Goal: Use online tool/utility: Utilize a website feature to perform a specific function

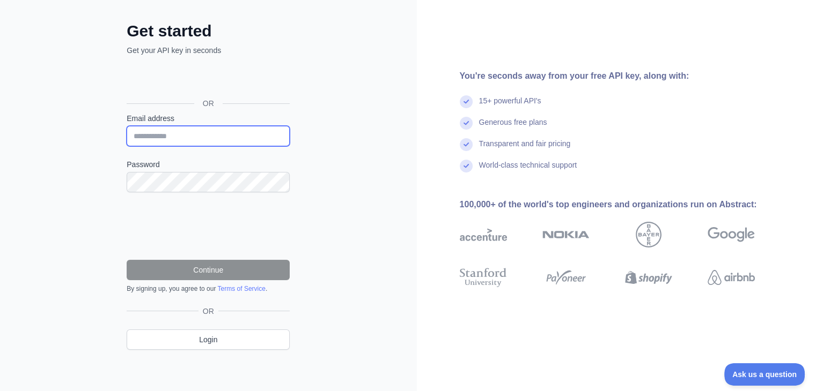
click at [191, 138] on input "Email address" at bounding box center [208, 136] width 163 height 20
type input "**********"
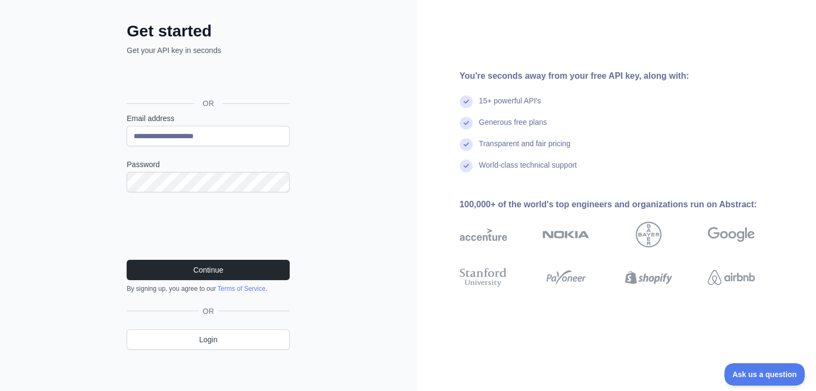
click at [225, 279] on div "Continue By signing up, you agree to our Terms of Service ." at bounding box center [208, 276] width 163 height 33
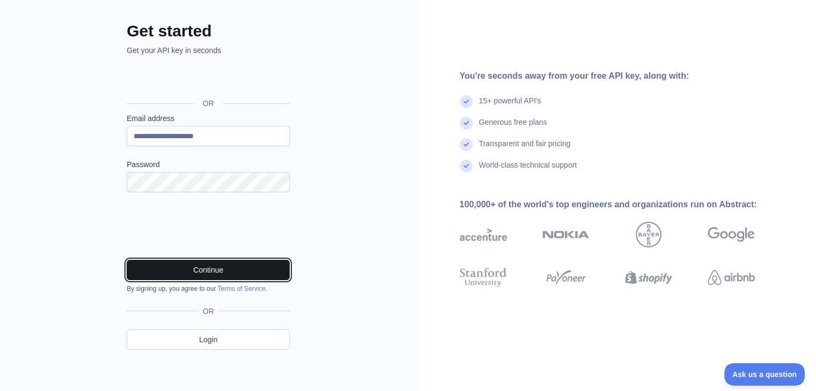
click at [243, 269] on button "Continue" at bounding box center [208, 270] width 163 height 20
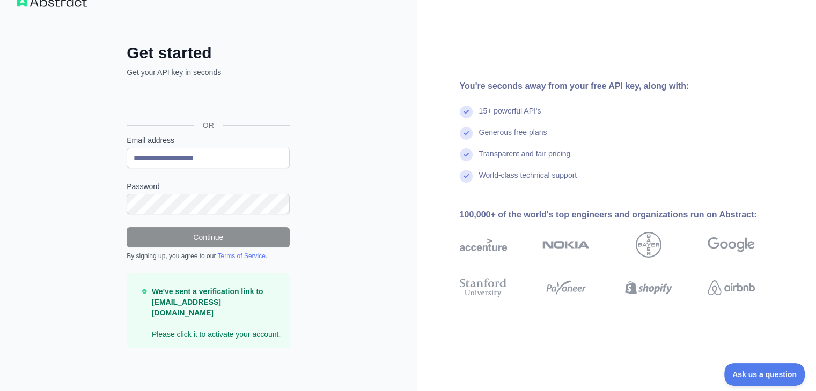
scroll to position [13, 0]
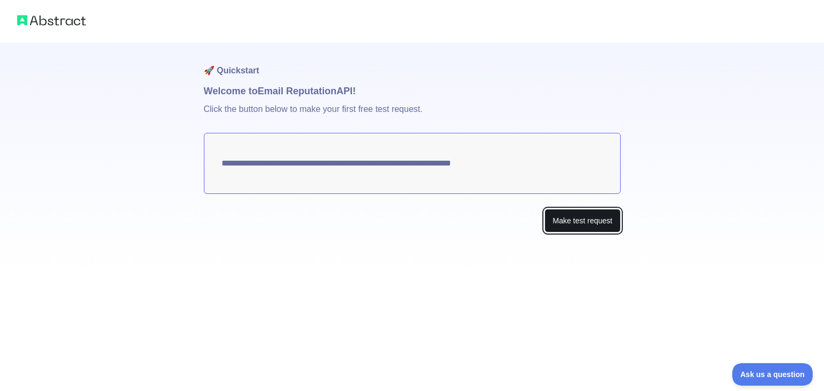
click at [568, 219] on button "Make test request" at bounding box center [582, 221] width 76 height 24
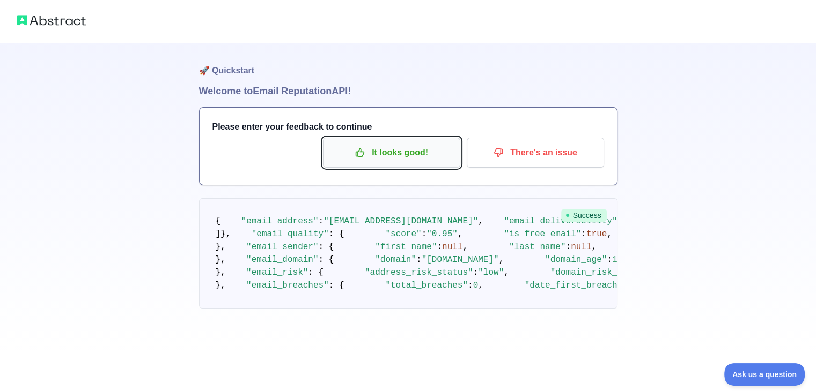
click at [429, 159] on p "It looks good!" at bounding box center [391, 153] width 121 height 18
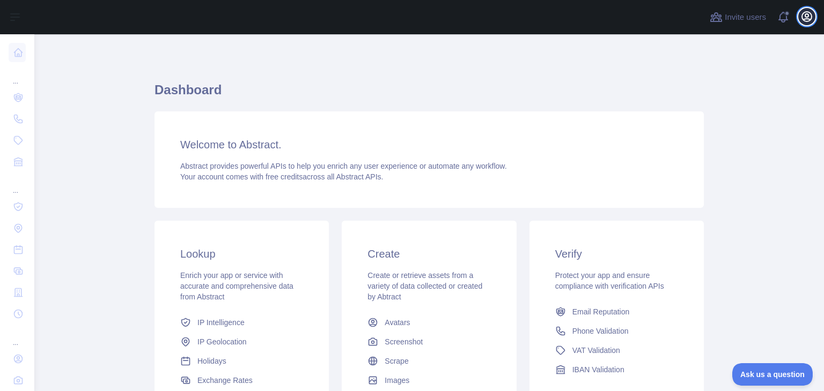
click at [803, 20] on icon "button" at bounding box center [807, 17] width 10 height 10
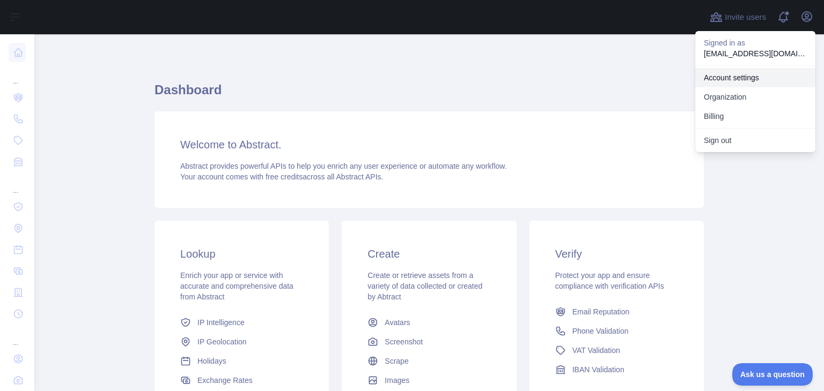
click at [741, 75] on link "Account settings" at bounding box center [755, 77] width 120 height 19
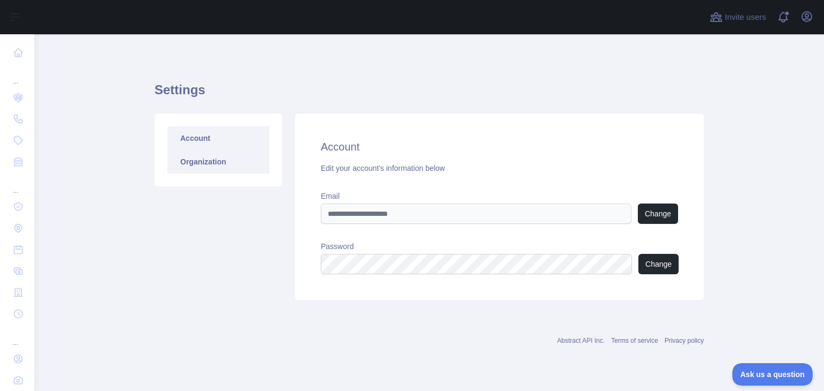
click at [213, 168] on link "Organization" at bounding box center [218, 162] width 102 height 24
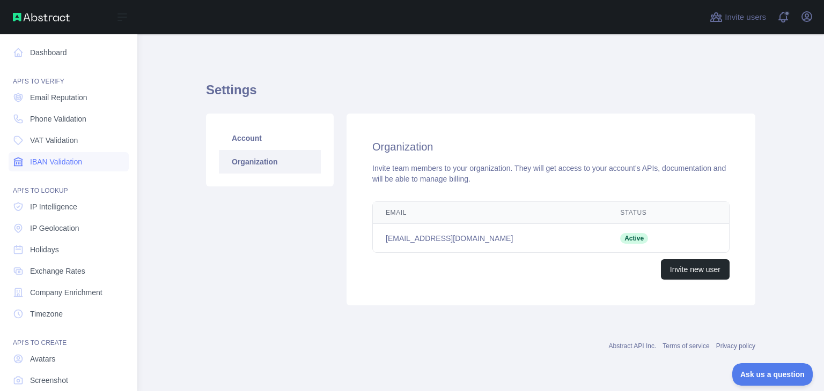
scroll to position [59, 0]
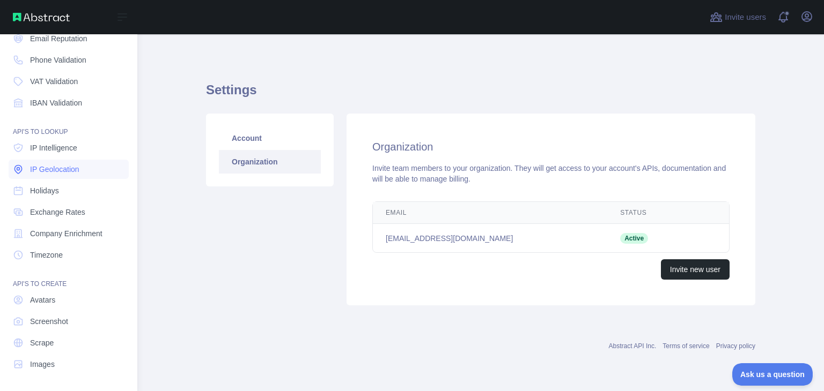
click at [60, 170] on span "IP Geolocation" at bounding box center [54, 169] width 49 height 11
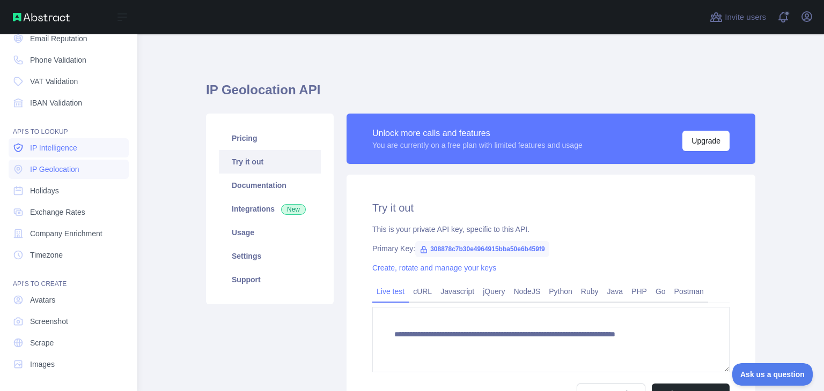
type textarea "**********"
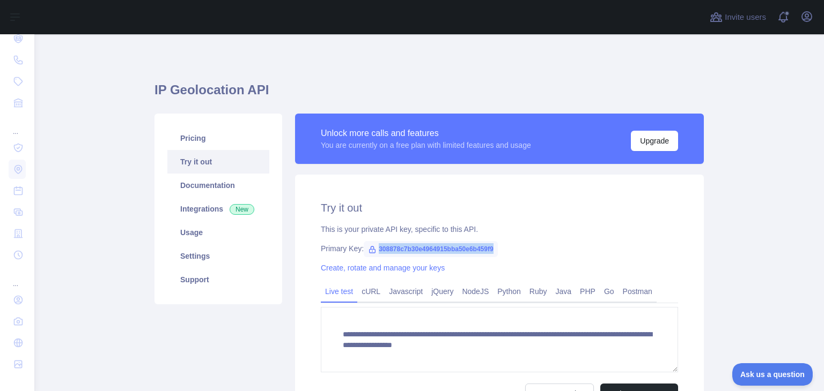
drag, startPoint x: 490, startPoint y: 249, endPoint x: 372, endPoint y: 246, distance: 117.5
click at [372, 246] on span "308878c7b30e4964915bba50e6b459f9" at bounding box center [431, 249] width 134 height 16
copy span "308878c7b30e4964915bba50e6b459f9"
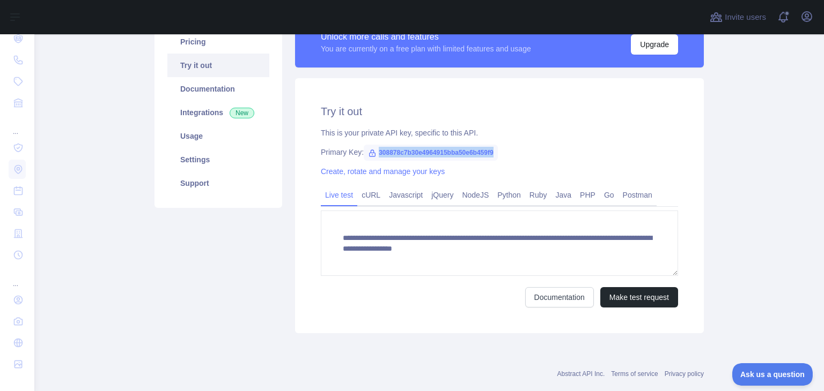
scroll to position [102, 0]
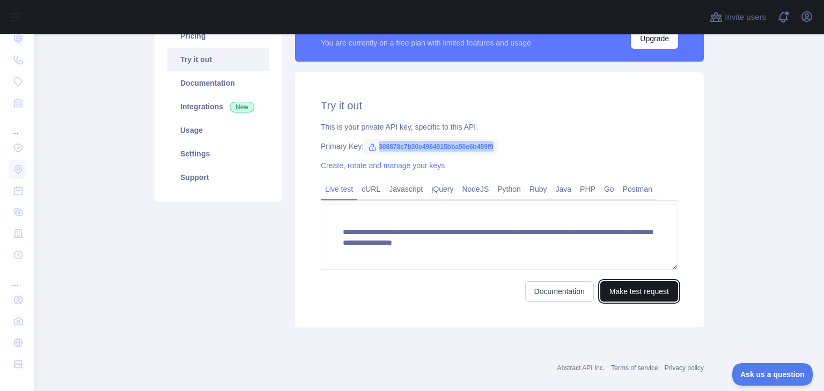
click at [609, 294] on button "Make test request" at bounding box center [639, 292] width 78 height 20
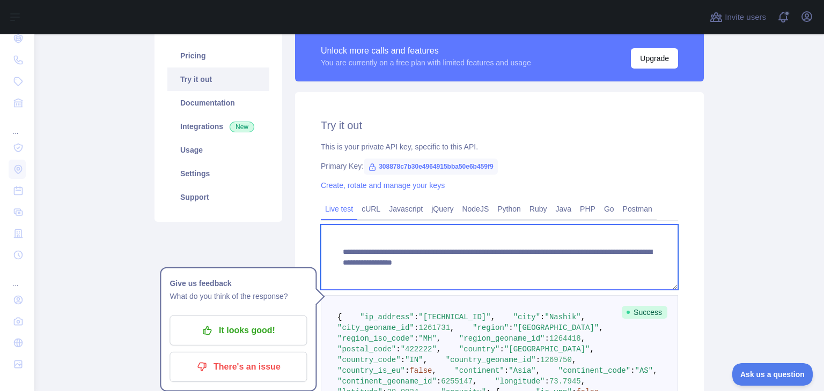
scroll to position [11, 0]
drag, startPoint x: 496, startPoint y: 254, endPoint x: 368, endPoint y: 254, distance: 127.1
click at [368, 254] on textarea "**********" at bounding box center [499, 257] width 357 height 65
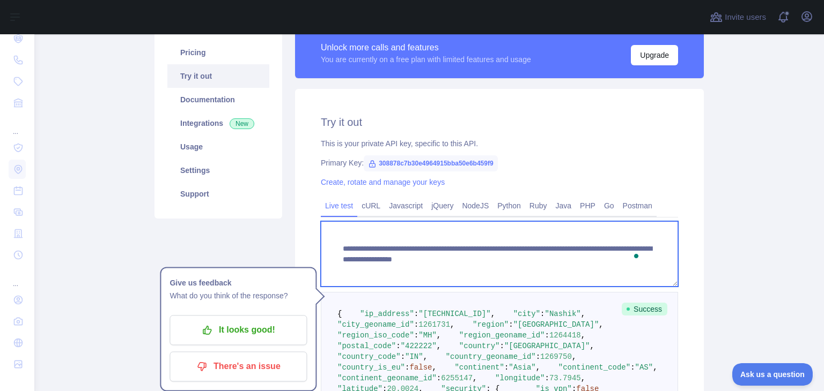
scroll to position [86, 0]
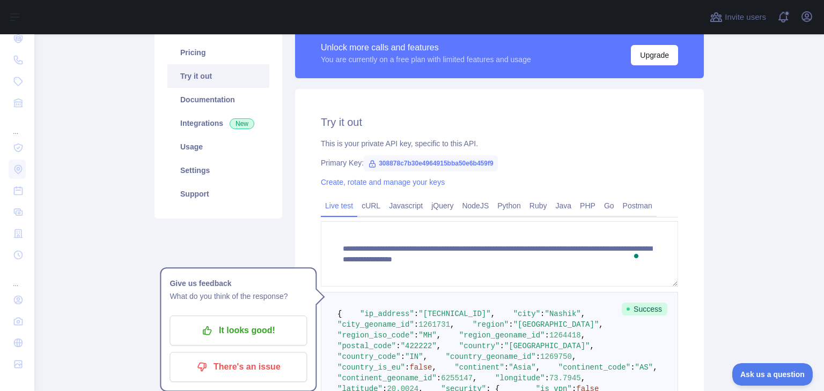
click at [434, 158] on span "308878c7b30e4964915bba50e6b459f9" at bounding box center [431, 164] width 134 height 16
copy span "308878c7b30e4964915bba50e6b459f9"
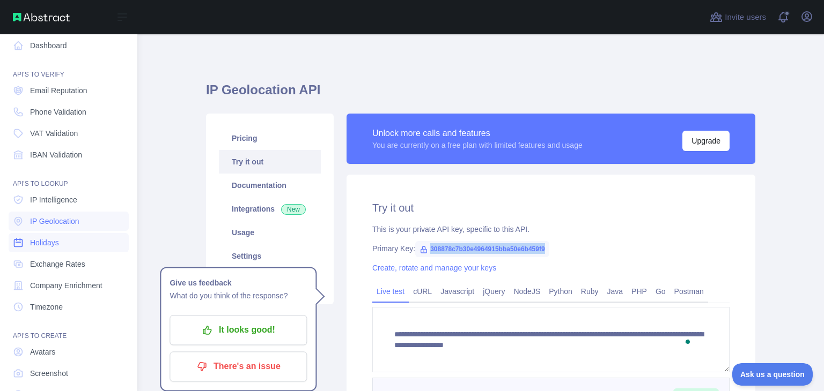
scroll to position [0, 0]
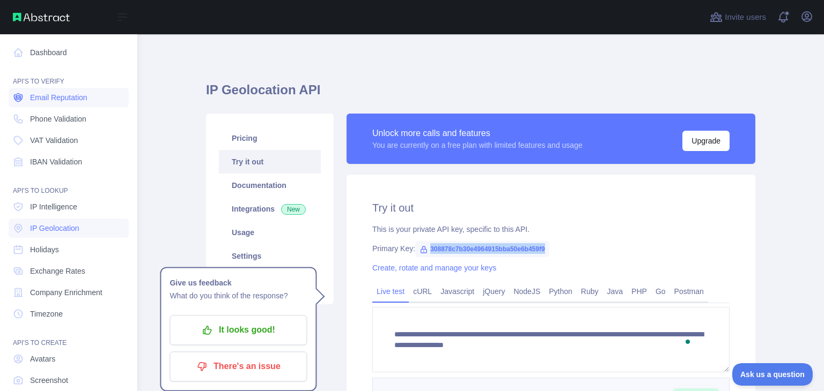
click at [73, 99] on span "Email Reputation" at bounding box center [58, 97] width 57 height 11
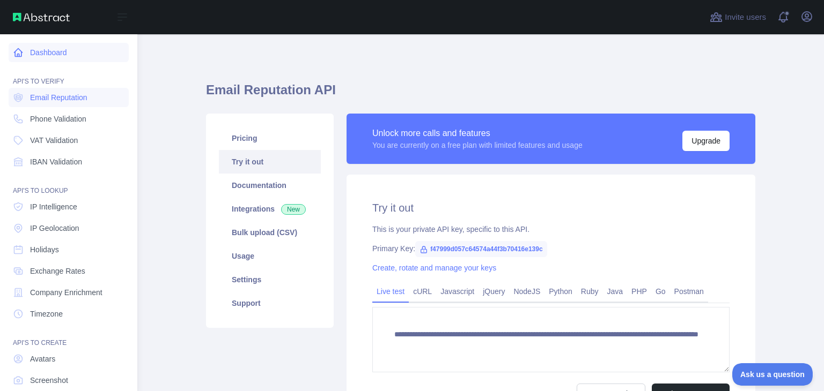
click at [54, 50] on link "Dashboard" at bounding box center [69, 52] width 120 height 19
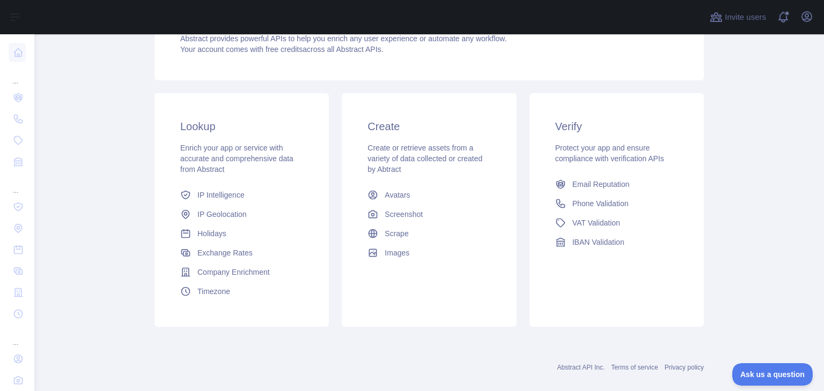
scroll to position [95, 0]
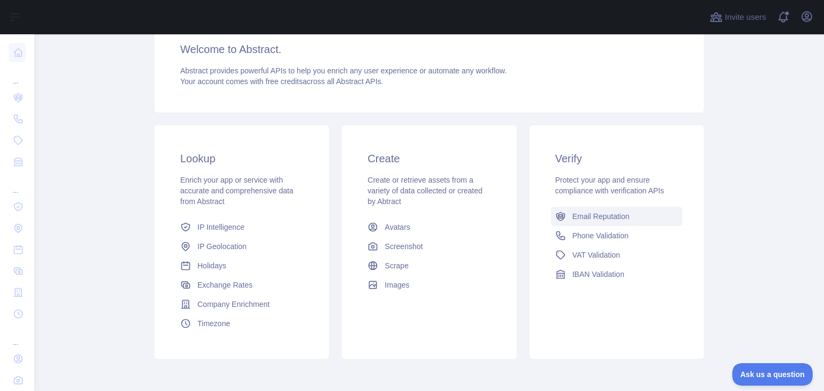
click at [606, 220] on span "Email Reputation" at bounding box center [600, 216] width 57 height 11
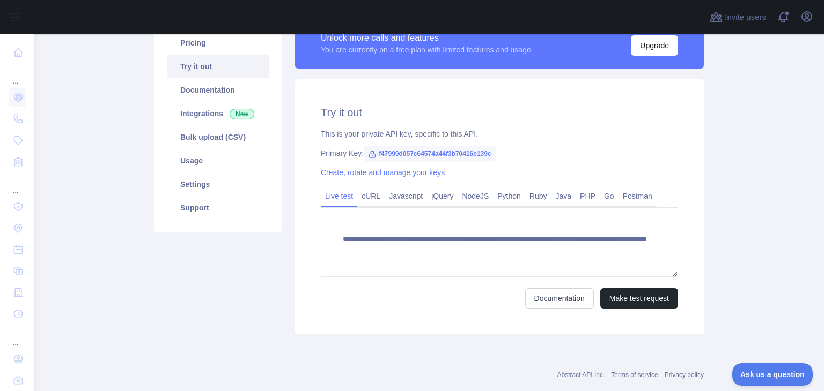
scroll to position [95, 0]
click at [436, 155] on span "f47999d057c64574a44f3b70416e139c" at bounding box center [430, 154] width 132 height 16
copy span "f47999d057c64574a44f3b70416e139c"
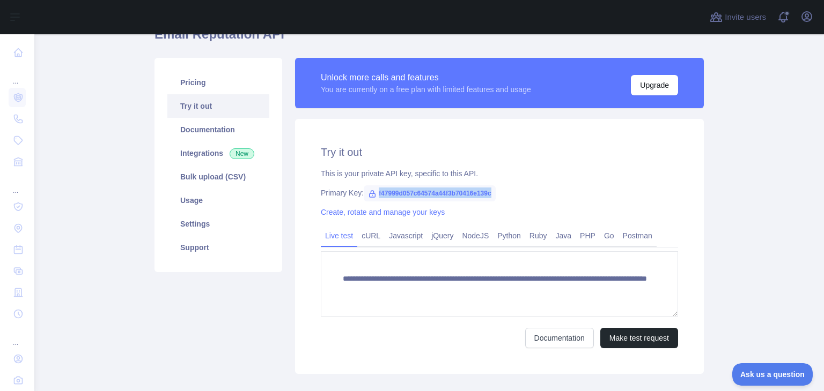
scroll to position [56, 0]
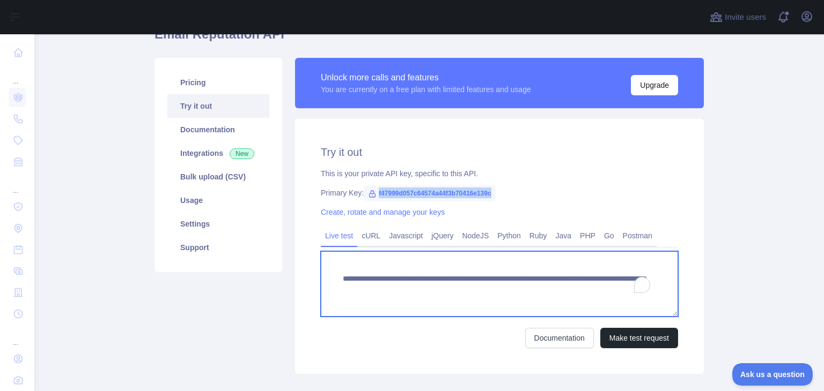
click at [561, 291] on textarea "**********" at bounding box center [499, 284] width 357 height 65
drag, startPoint x: 545, startPoint y: 289, endPoint x: 523, endPoint y: 290, distance: 22.0
click at [523, 290] on textarea "**********" at bounding box center [499, 284] width 357 height 65
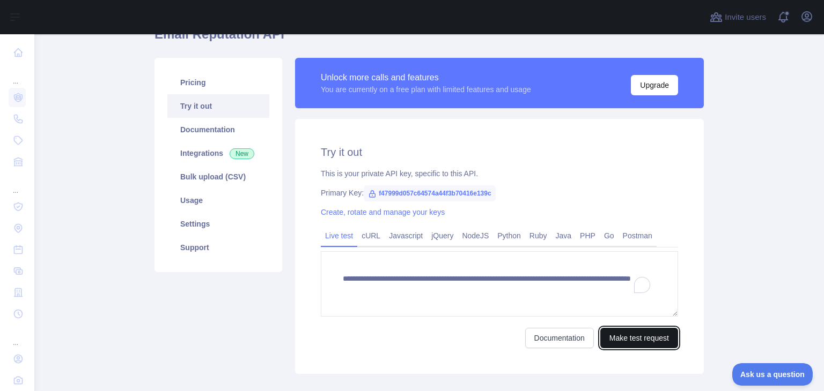
click at [608, 339] on button "Make test request" at bounding box center [639, 338] width 78 height 20
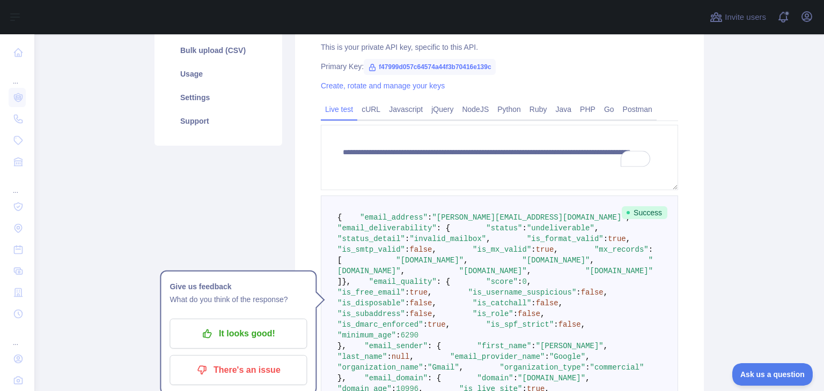
scroll to position [186, 0]
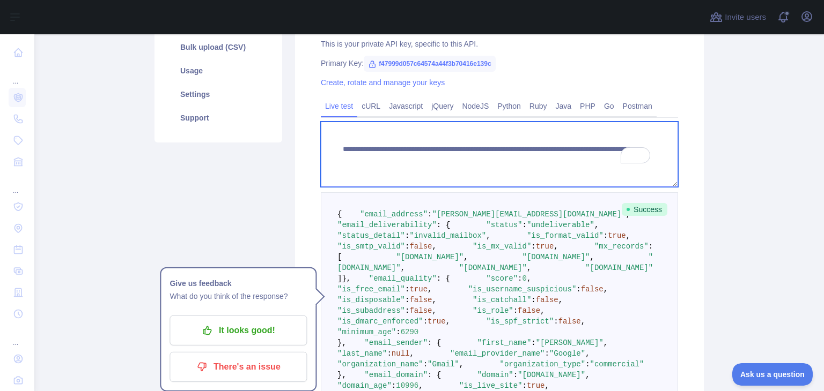
drag, startPoint x: 367, startPoint y: 162, endPoint x: 337, endPoint y: 151, distance: 31.6
click at [337, 151] on textarea "**********" at bounding box center [499, 154] width 357 height 65
click at [523, 163] on textarea "**********" at bounding box center [499, 154] width 357 height 65
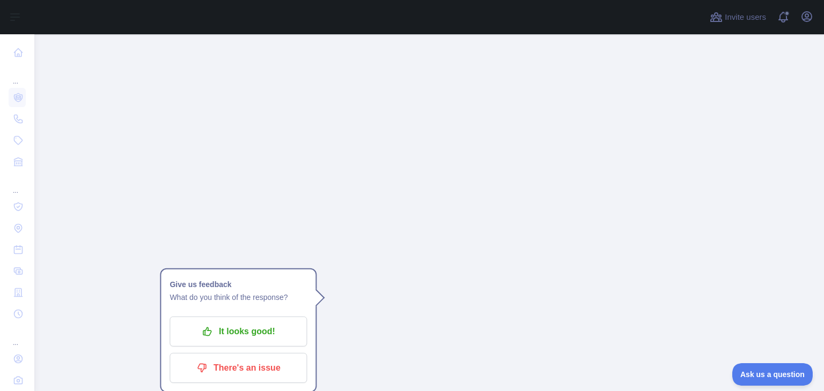
scroll to position [4850, 0]
type textarea "**********"
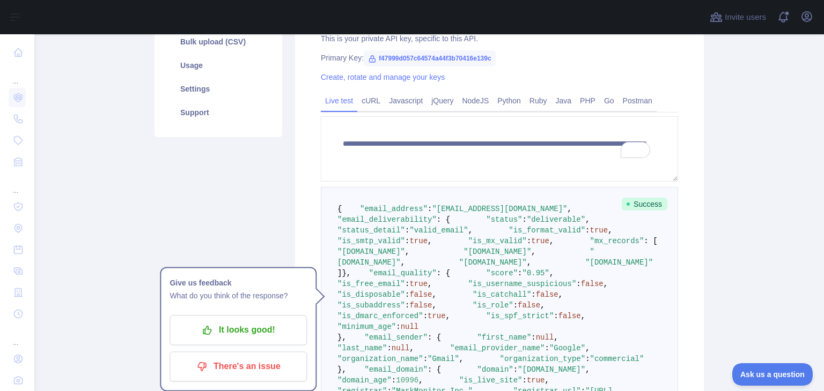
scroll to position [189, 0]
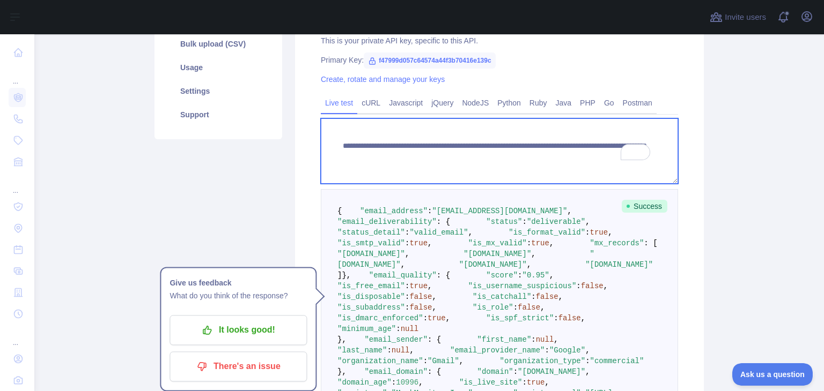
drag, startPoint x: 492, startPoint y: 157, endPoint x: 610, endPoint y: 158, distance: 117.4
click at [610, 158] on textarea "**********" at bounding box center [499, 151] width 357 height 65
